Goal: Information Seeking & Learning: Learn about a topic

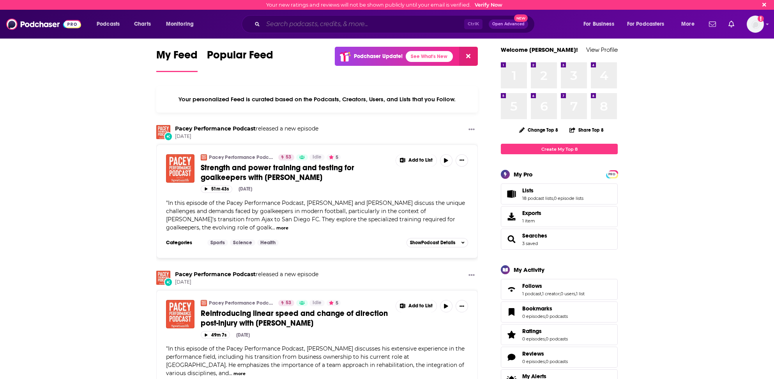
click at [318, 23] on input "Search podcasts, credits, & more..." at bounding box center [363, 24] width 201 height 12
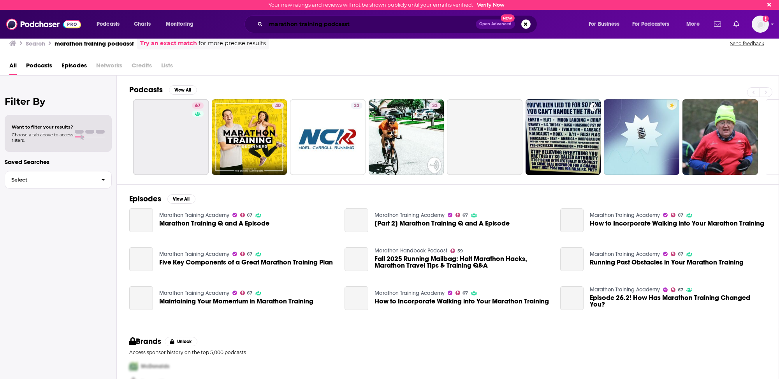
click at [347, 23] on input "marathon training podcasst" at bounding box center [371, 24] width 210 height 12
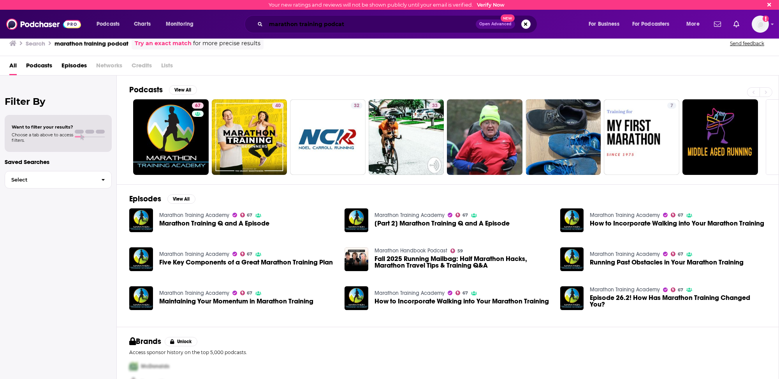
drag, startPoint x: 340, startPoint y: 22, endPoint x: 343, endPoint y: 40, distance: 18.6
click at [340, 24] on input "marathon training podcat" at bounding box center [371, 24] width 210 height 12
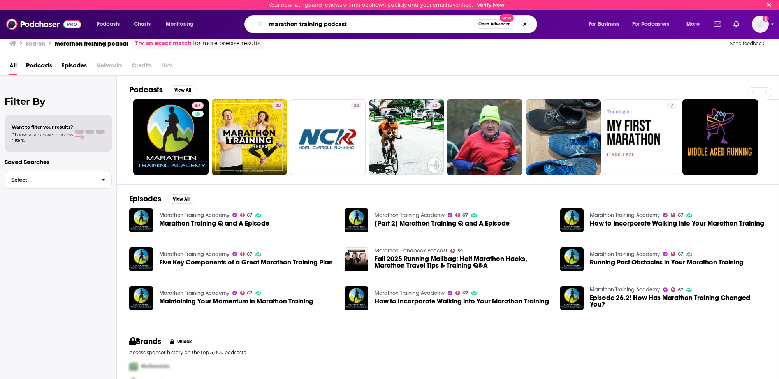
type input "marathon training podcast"
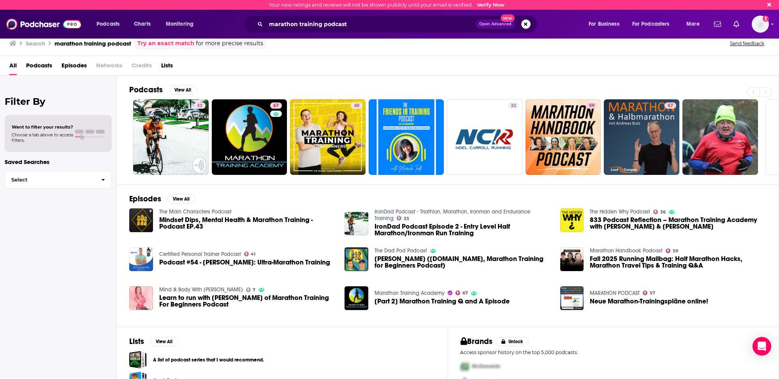
click at [148, 88] on h2 "Podcasts" at bounding box center [146, 90] width 34 height 10
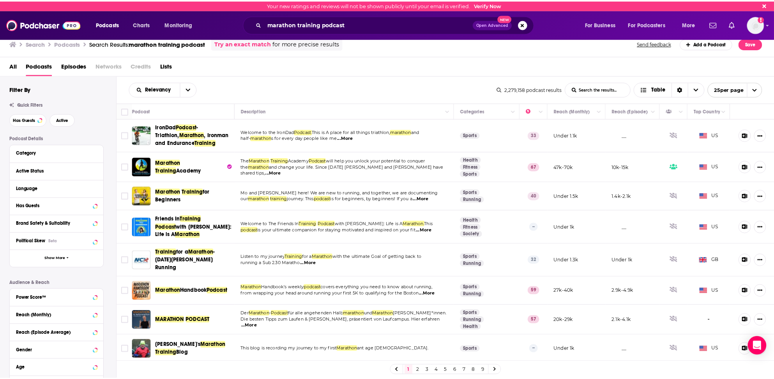
scroll to position [39, 0]
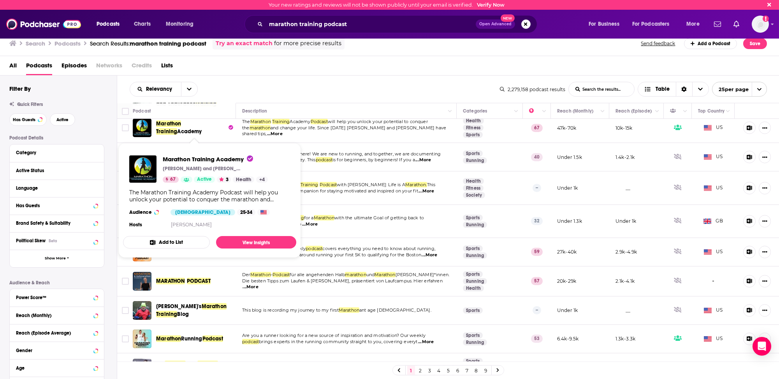
click at [175, 124] on span "Marathon" at bounding box center [168, 123] width 25 height 7
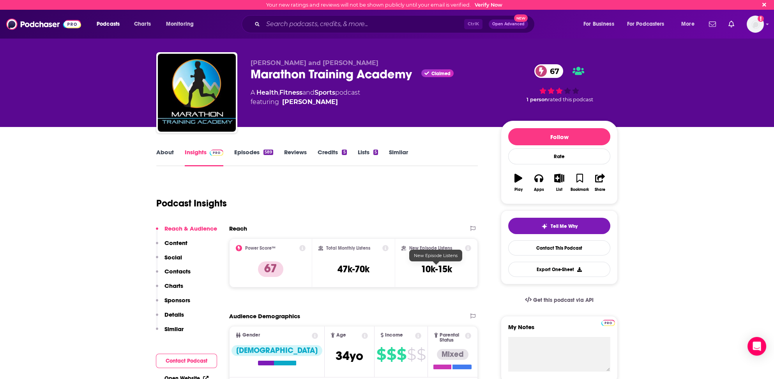
scroll to position [39, 0]
